Goal: Task Accomplishment & Management: Complete application form

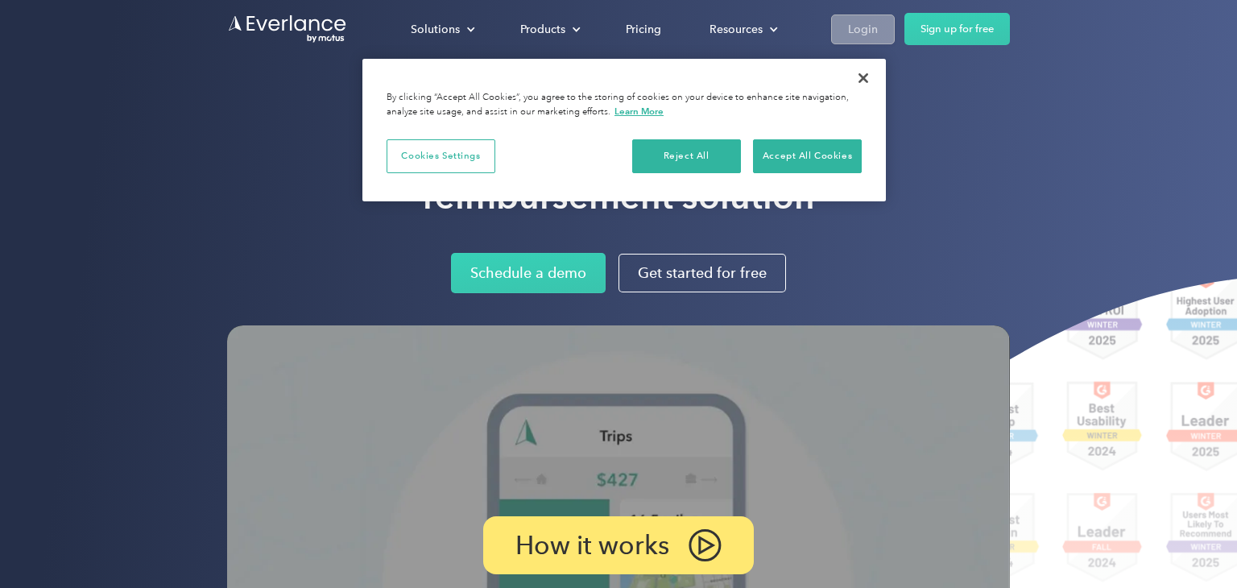
click at [860, 43] on link "Login" at bounding box center [863, 29] width 64 height 30
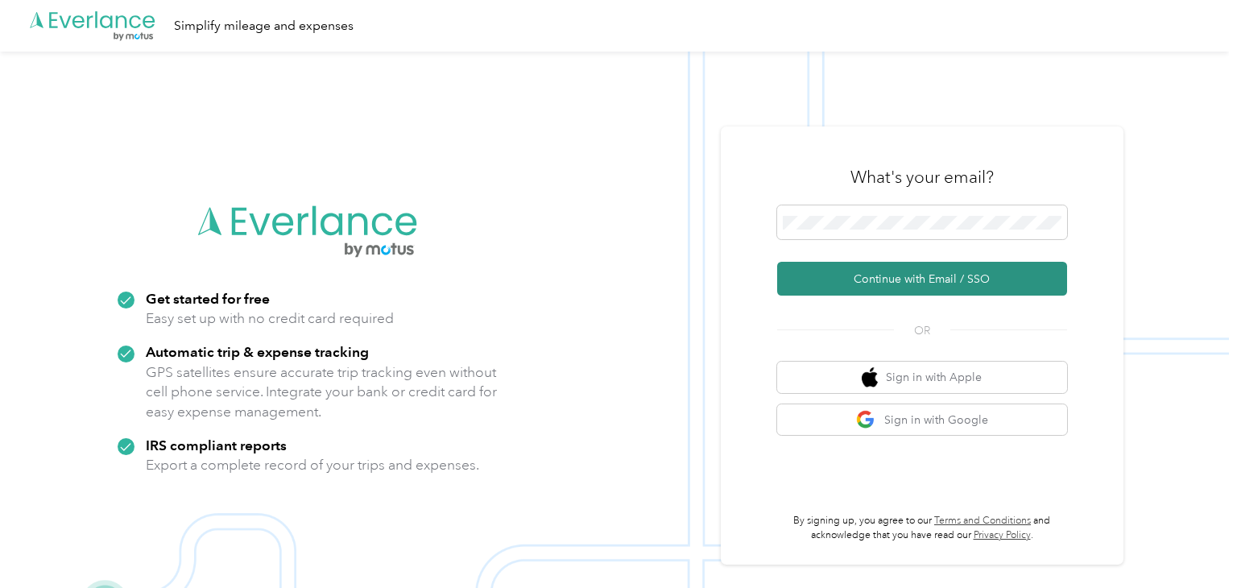
click at [833, 279] on button "Continue with Email / SSO" at bounding box center [922, 279] width 290 height 34
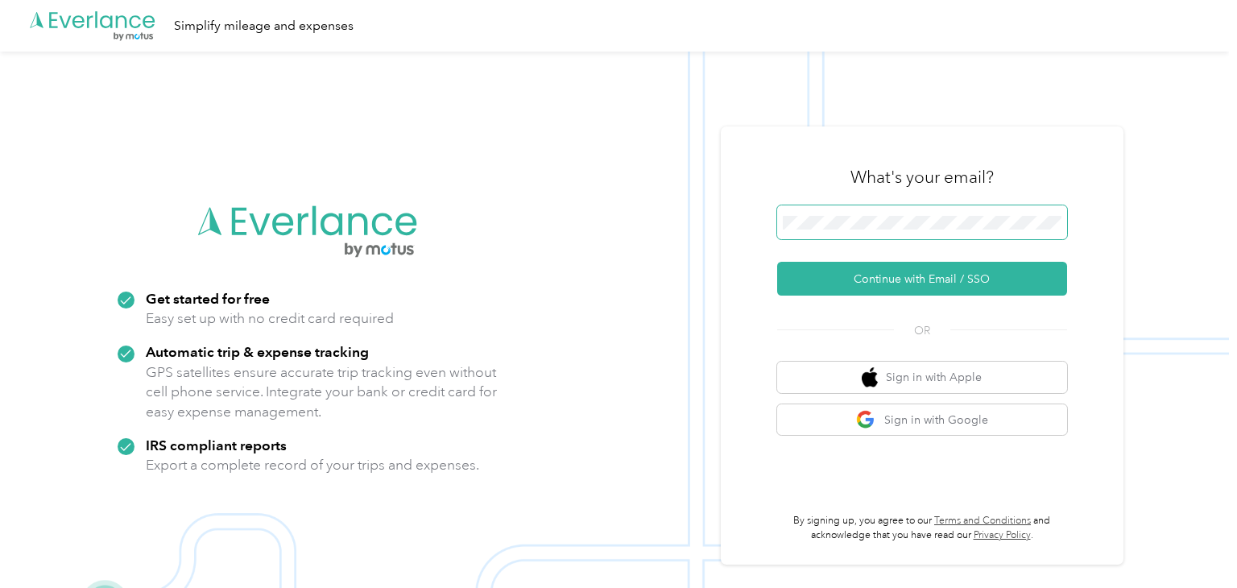
click at [777, 262] on button "Continue with Email / SSO" at bounding box center [922, 279] width 290 height 34
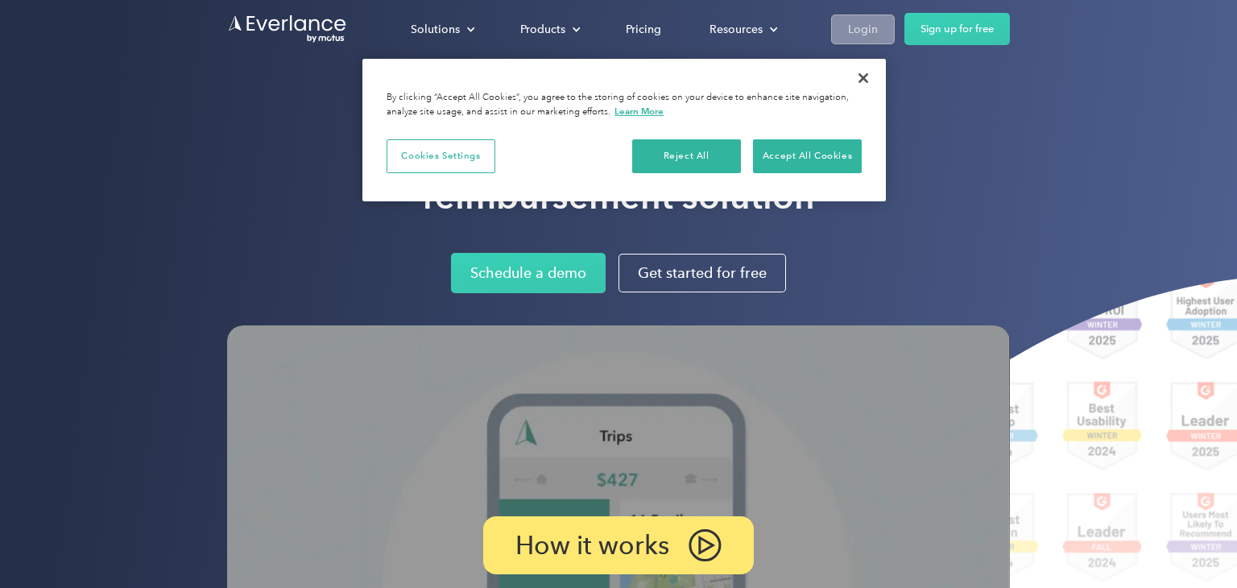
click at [872, 40] on link "Login" at bounding box center [863, 29] width 64 height 30
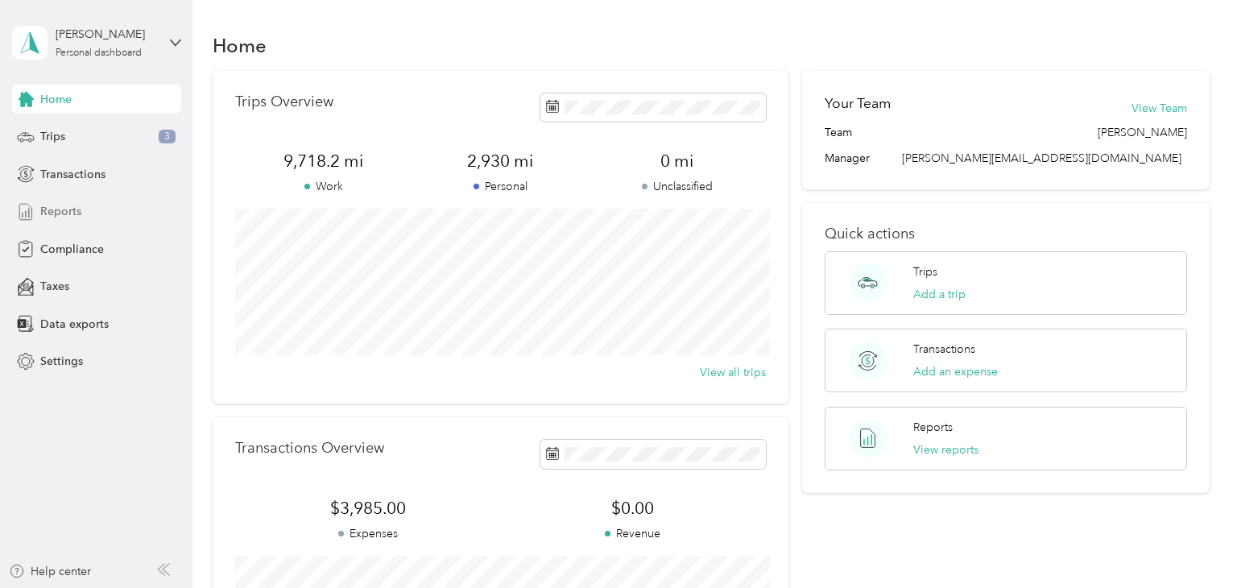
click at [80, 203] on span "Reports" at bounding box center [60, 211] width 41 height 17
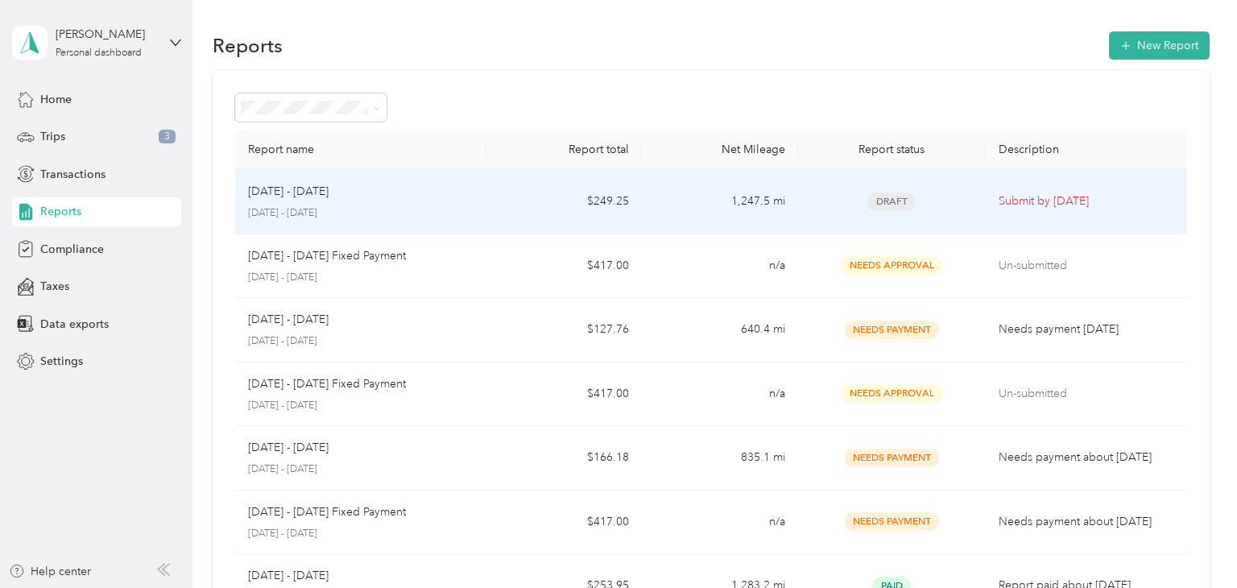
click at [515, 199] on td "$249.25" at bounding box center [564, 202] width 156 height 64
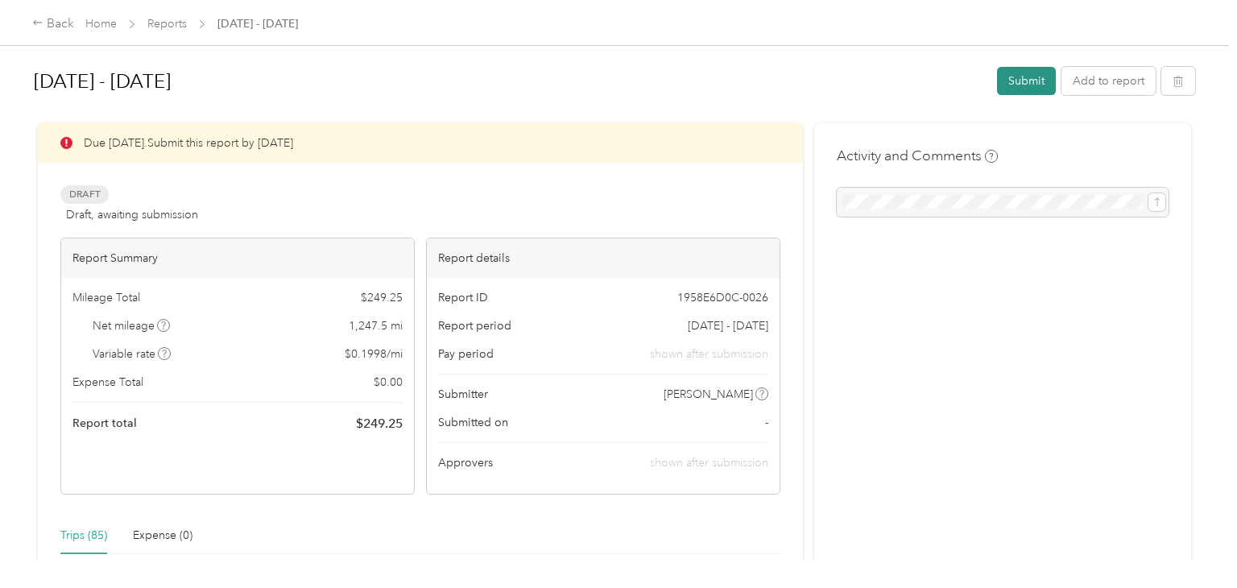
click at [1023, 79] on button "Submit" at bounding box center [1026, 81] width 59 height 28
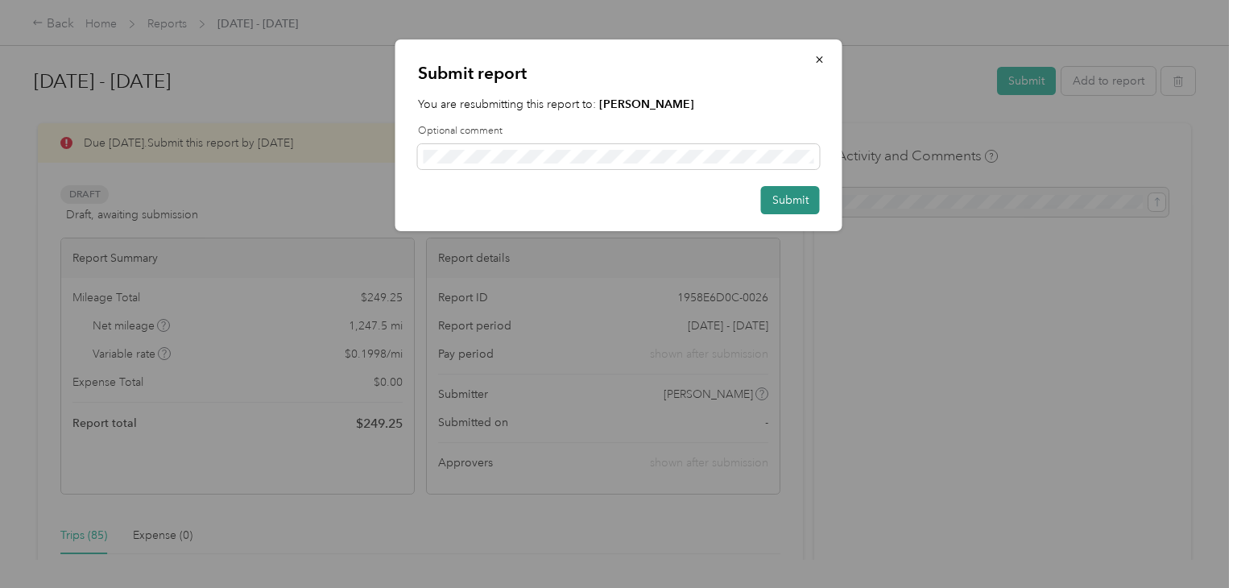
click at [796, 203] on button "Submit" at bounding box center [790, 200] width 59 height 28
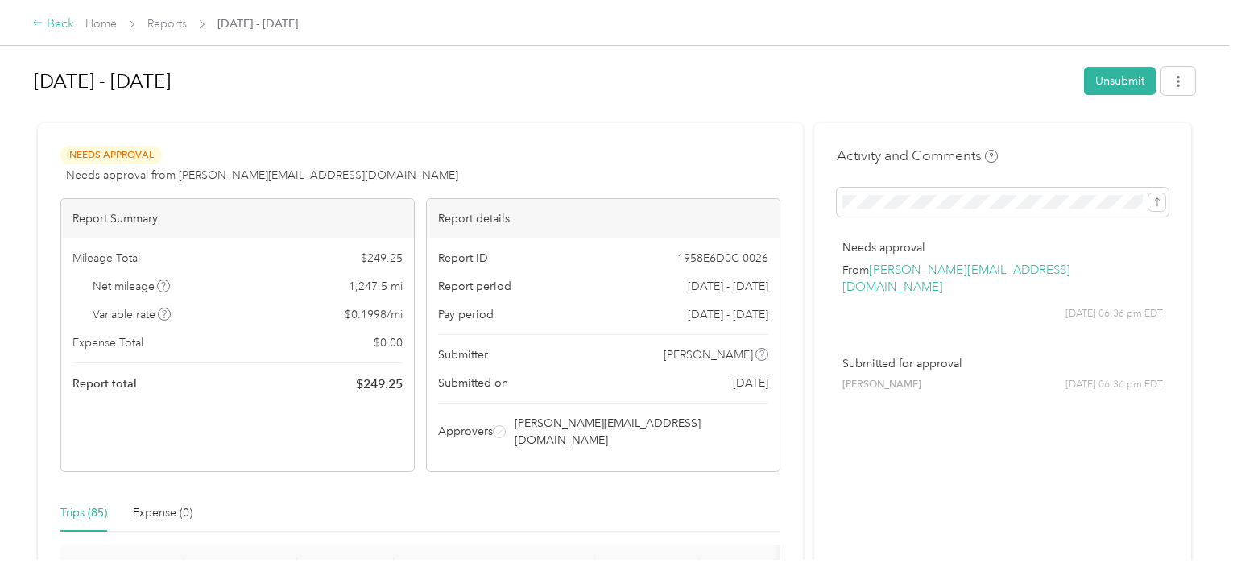
click at [37, 20] on icon at bounding box center [37, 22] width 11 height 11
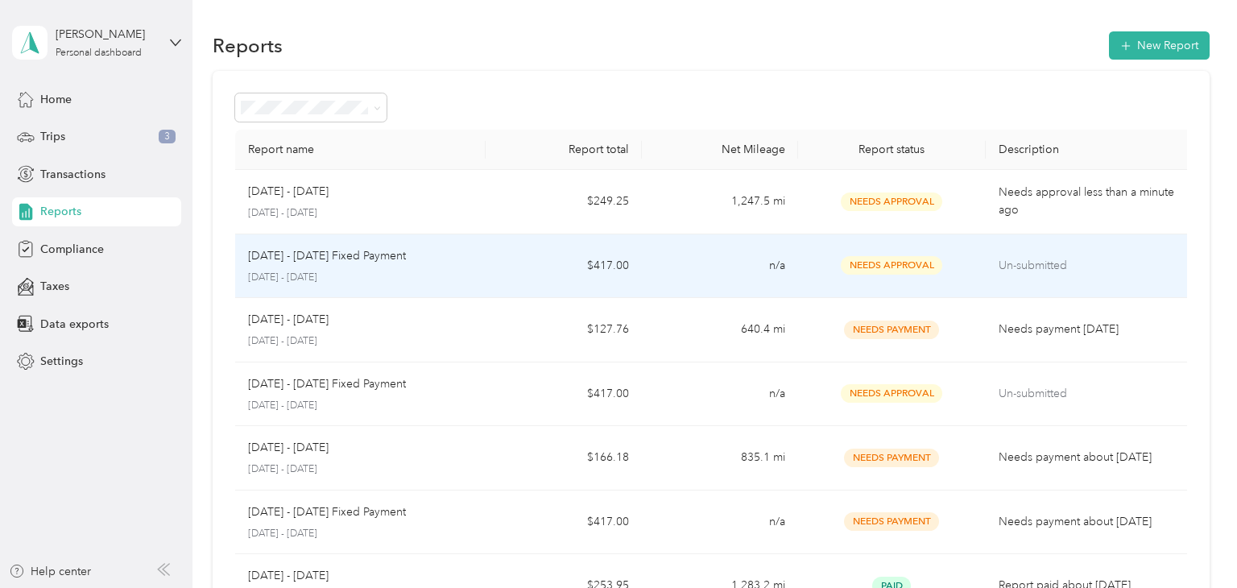
click at [899, 267] on span "Needs Approval" at bounding box center [891, 265] width 101 height 19
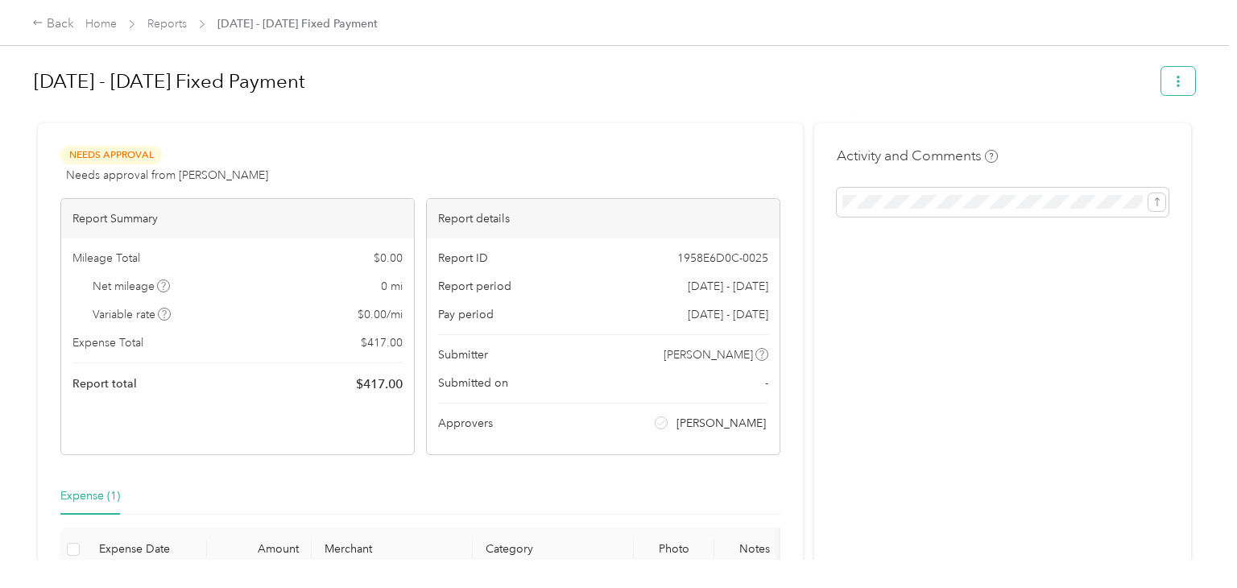
click at [1193, 72] on button "button" at bounding box center [1178, 81] width 34 height 28
click at [480, 39] on div "Back Home Reports [DATE] - [DATE] Fixed Payment" at bounding box center [618, 22] width 1237 height 45
